Goal: Task Accomplishment & Management: Manage account settings

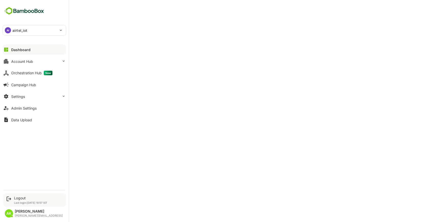
click at [22, 201] on p "Last login: [DATE] 10:57 IST" at bounding box center [30, 202] width 33 height 3
click at [24, 197] on div "Logout" at bounding box center [30, 198] width 33 height 4
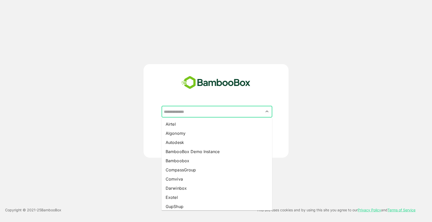
click at [216, 109] on input "text" at bounding box center [217, 112] width 109 height 10
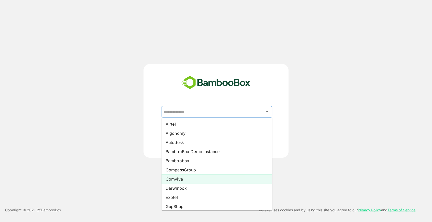
drag, startPoint x: 203, startPoint y: 151, endPoint x: 208, endPoint y: 178, distance: 27.7
click at [208, 178] on ul "Airtel Algonomy Autodesk BambooBox Demo Instance Bamboobox CompassGroup Comviva…" at bounding box center [217, 164] width 111 height 93
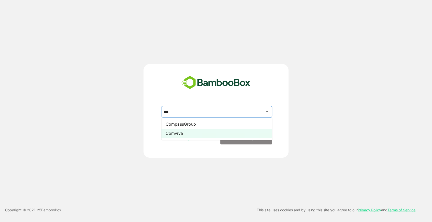
click at [193, 135] on li "Comviva" at bounding box center [217, 133] width 111 height 9
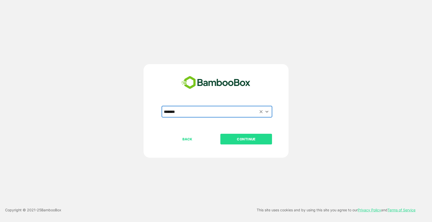
type input "*******"
click at [236, 144] on button "CONTINUE" at bounding box center [247, 139] width 52 height 11
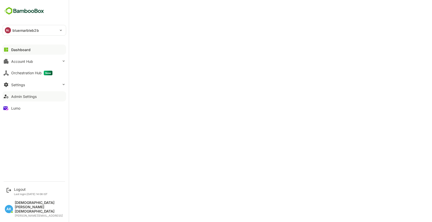
click at [30, 94] on button "Admin Settings" at bounding box center [35, 96] width 64 height 10
click at [19, 192] on div "Logout" at bounding box center [31, 189] width 34 height 4
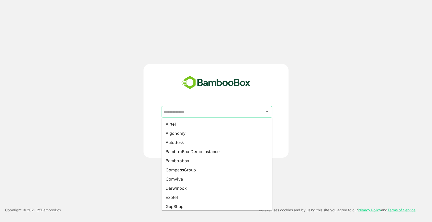
click at [212, 109] on input "text" at bounding box center [217, 112] width 109 height 10
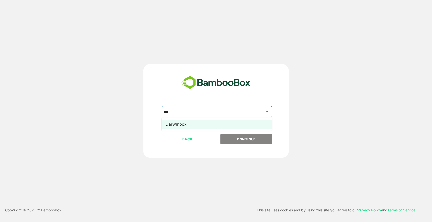
click at [204, 123] on li "Darwinbox" at bounding box center [217, 124] width 111 height 9
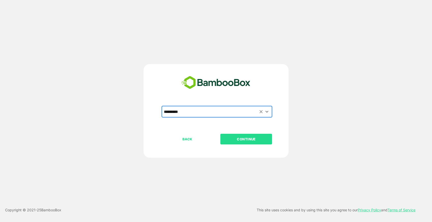
type input "*********"
click at [244, 140] on p "CONTINUE" at bounding box center [246, 139] width 51 height 6
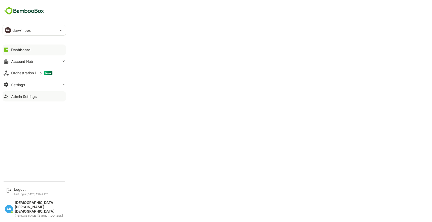
click at [24, 97] on div "Admin Settings" at bounding box center [23, 96] width 25 height 4
